Goal: Information Seeking & Learning: Learn about a topic

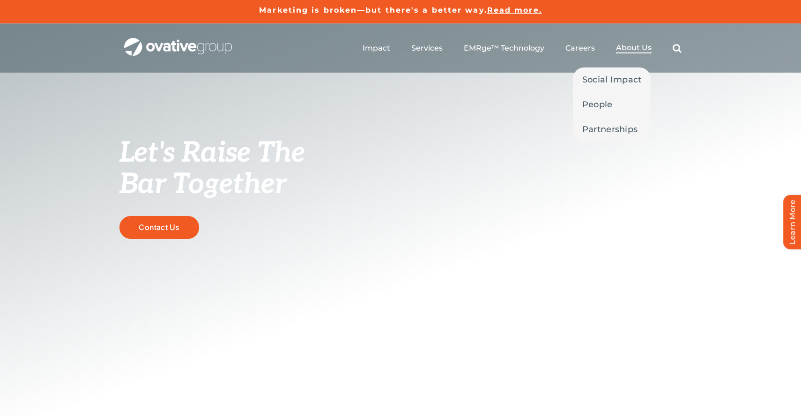
click at [643, 47] on span "About Us" at bounding box center [634, 47] width 36 height 9
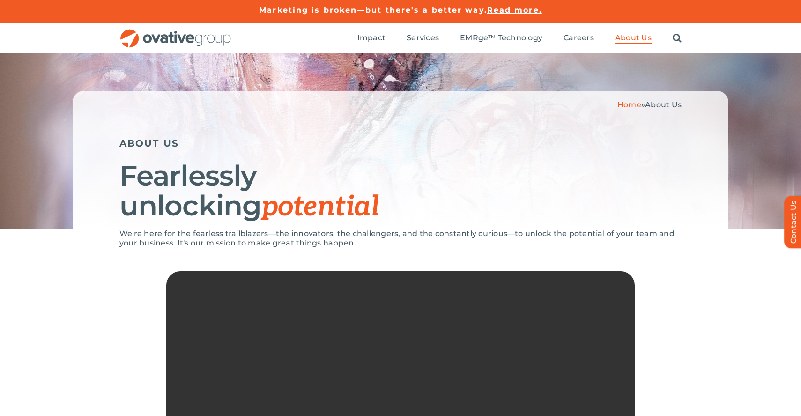
click at [571, 30] on ul "Impact Expert Insights Case Studies Awards & Press Services Media Measurement C…" at bounding box center [519, 38] width 324 height 30
click at [572, 36] on span "Careers" at bounding box center [578, 37] width 30 height 9
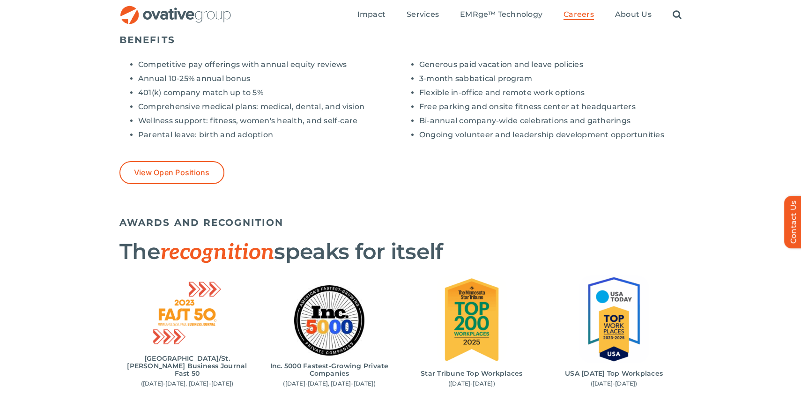
scroll to position [702, 0]
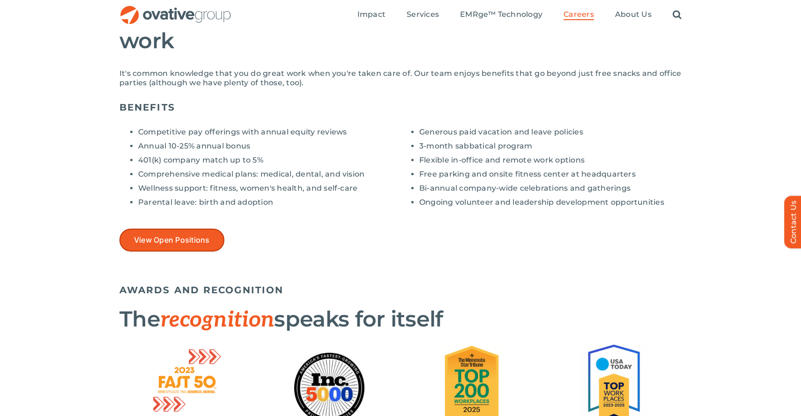
click at [170, 245] on link "View Open Positions" at bounding box center [171, 240] width 105 height 23
